Goal: Navigation & Orientation: Find specific page/section

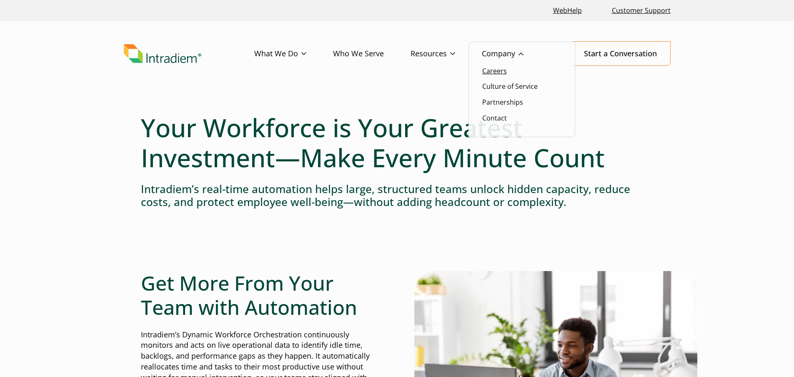
click at [492, 68] on link "Careers" at bounding box center [494, 70] width 25 height 9
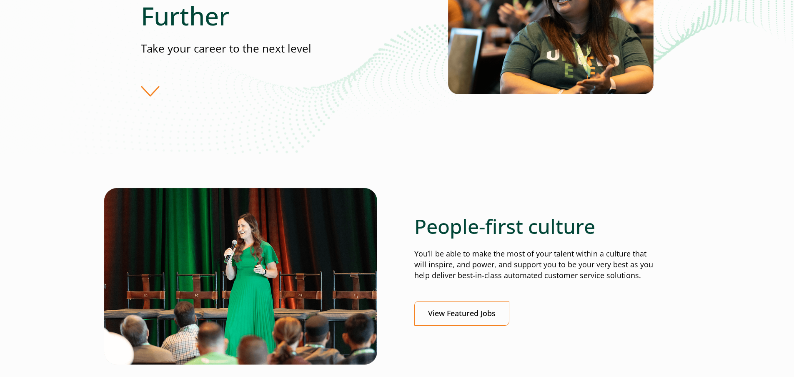
scroll to position [292, 0]
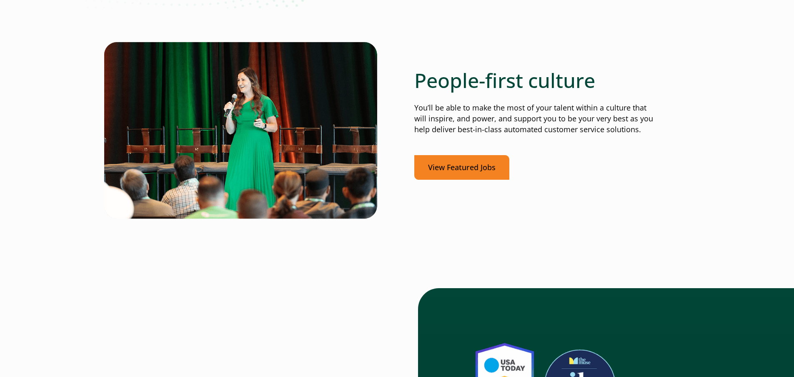
click at [482, 170] on link "View Featured Jobs" at bounding box center [461, 167] width 95 height 25
